Goal: Use online tool/utility: Utilize a website feature to perform a specific function

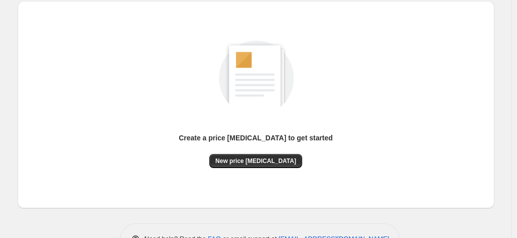
scroll to position [138, 0]
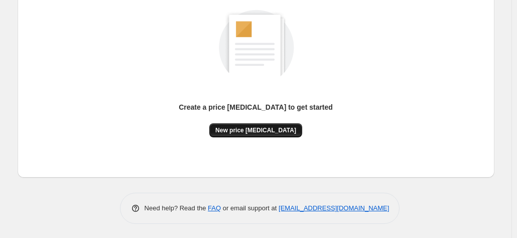
click at [248, 131] on span "New price [MEDICAL_DATA]" at bounding box center [256, 130] width 81 height 8
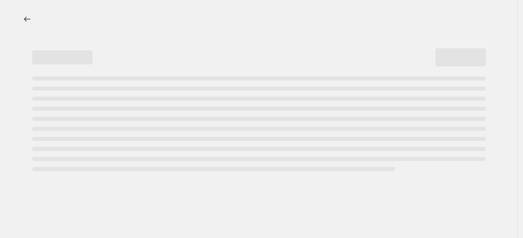
select select "percentage"
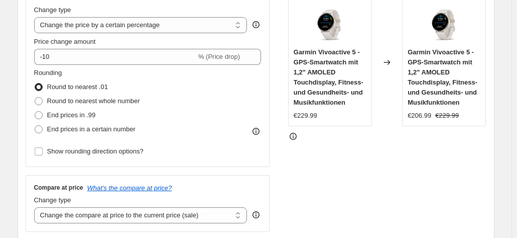
scroll to position [100, 0]
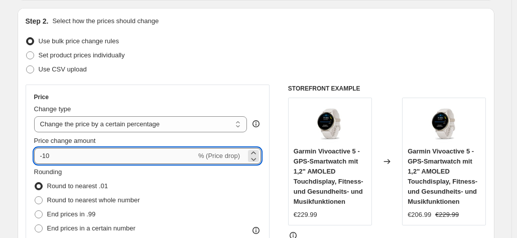
click at [87, 153] on input "-10" at bounding box center [115, 156] width 162 height 16
type input "-1"
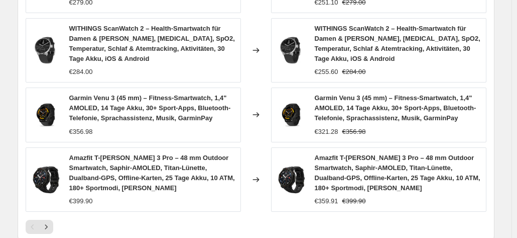
scroll to position [861, 0]
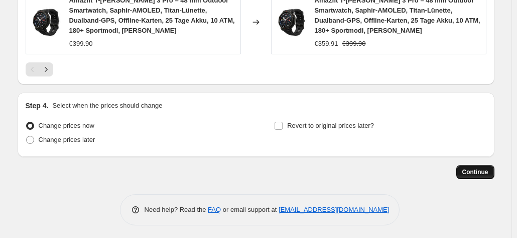
type input "-35"
click at [469, 168] on span "Continue" at bounding box center [476, 172] width 26 height 8
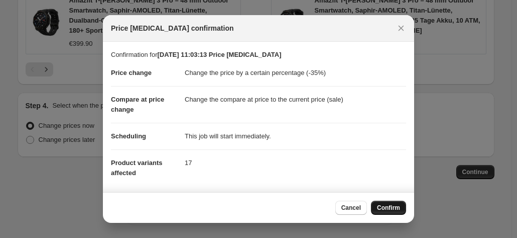
click at [379, 206] on span "Confirm" at bounding box center [388, 207] width 23 height 8
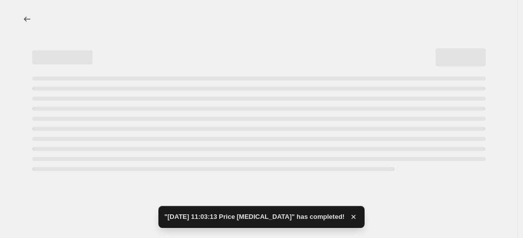
select select "percentage"
